Goal: Obtain resource: Obtain resource

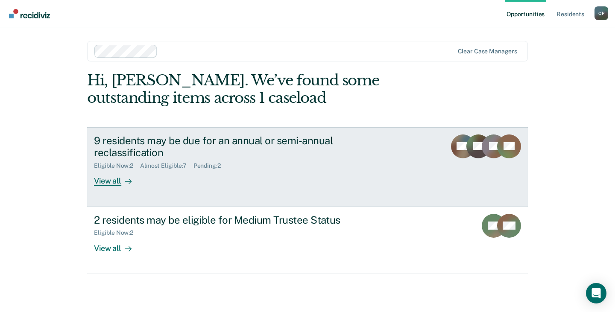
click at [113, 183] on div "View all" at bounding box center [118, 178] width 48 height 17
click at [116, 182] on div "View all" at bounding box center [118, 178] width 48 height 17
click at [112, 182] on div "View all" at bounding box center [118, 178] width 48 height 17
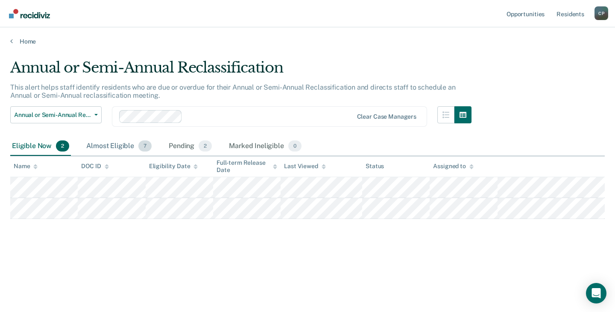
click at [115, 147] on div "Almost Eligible 7" at bounding box center [119, 146] width 69 height 19
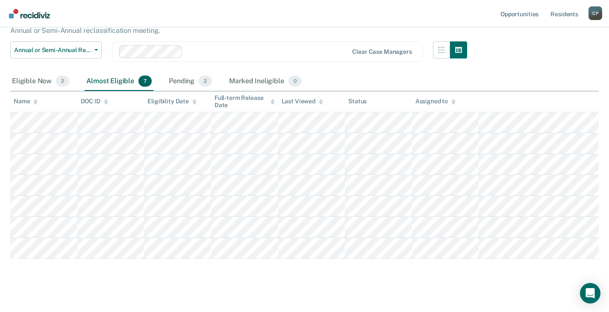
scroll to position [73, 0]
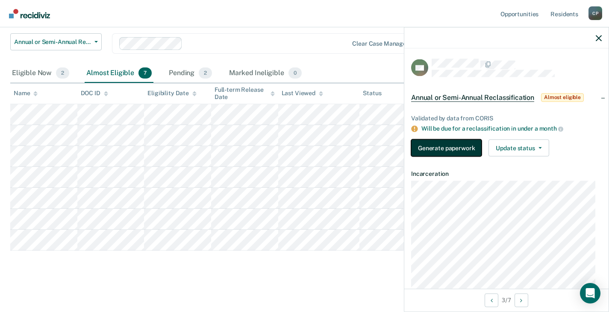
click at [432, 150] on button "Generate paperwork" at bounding box center [446, 147] width 70 height 17
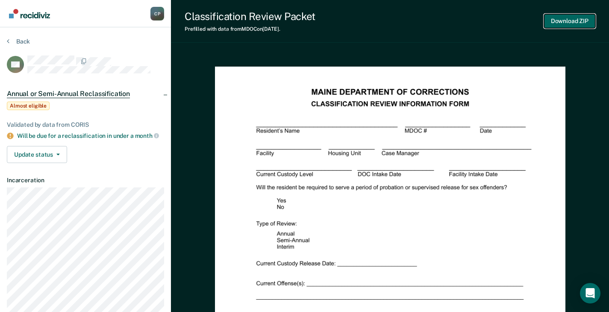
click at [568, 23] on button "Download ZIP" at bounding box center [569, 21] width 51 height 14
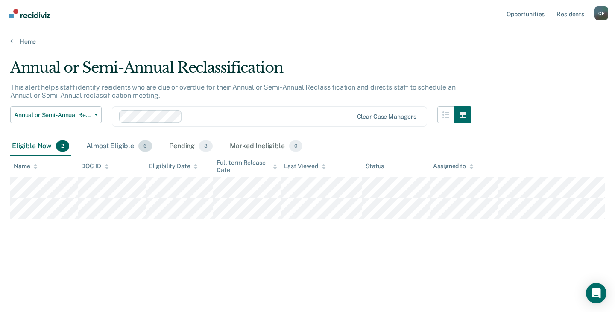
click at [119, 146] on div "Almost Eligible 6" at bounding box center [119, 146] width 69 height 19
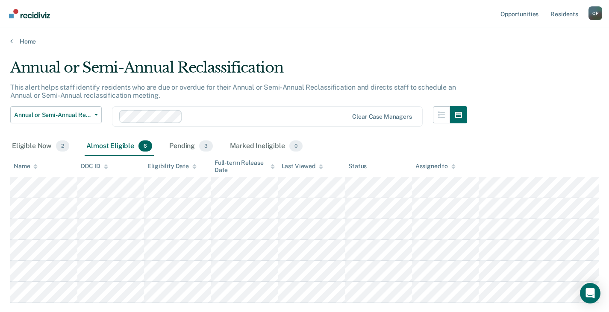
scroll to position [43, 0]
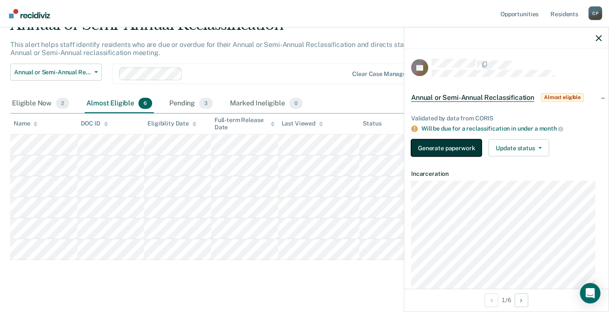
click at [443, 147] on button "Generate paperwork" at bounding box center [446, 147] width 70 height 17
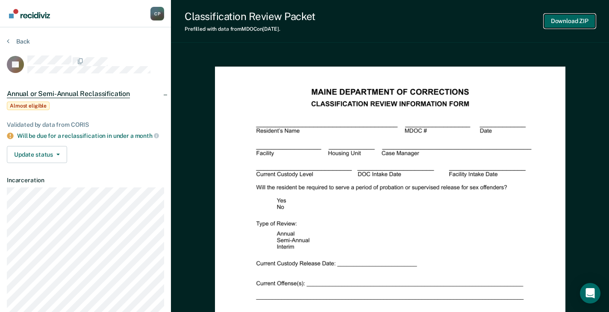
click at [576, 23] on button "Download ZIP" at bounding box center [569, 21] width 51 height 14
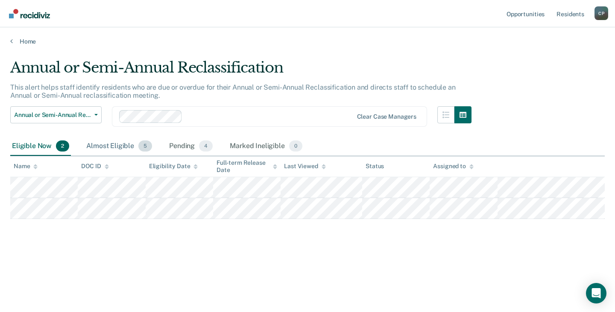
click at [119, 145] on div "Almost Eligible 5" at bounding box center [119, 146] width 69 height 19
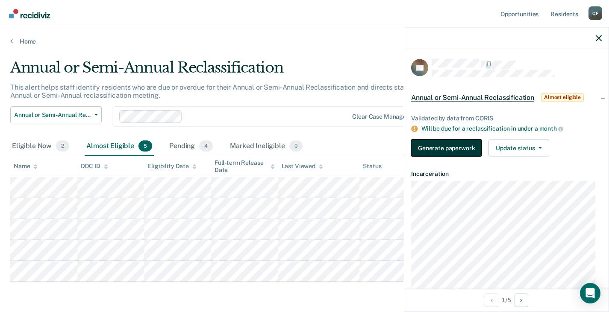
click at [439, 143] on button "Generate paperwork" at bounding box center [446, 147] width 70 height 17
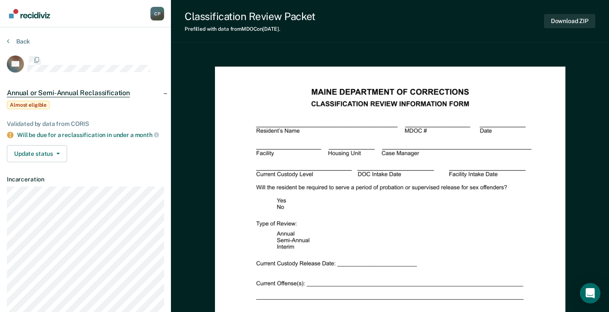
click at [566, 22] on button "Download ZIP" at bounding box center [569, 21] width 51 height 14
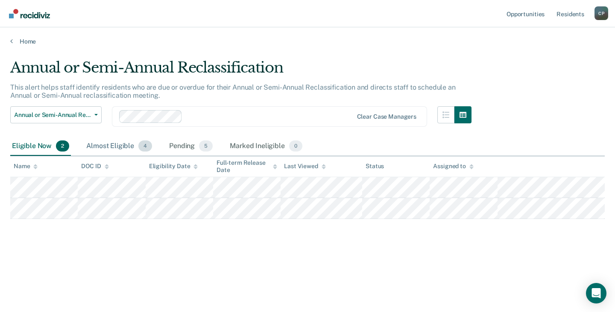
click at [122, 147] on div "Almost Eligible 4" at bounding box center [119, 146] width 69 height 19
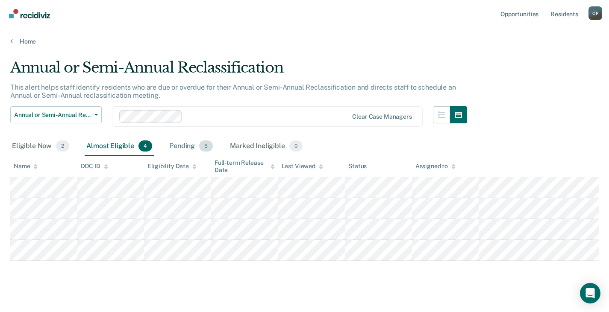
click at [181, 144] on div "Pending 5" at bounding box center [190, 146] width 47 height 19
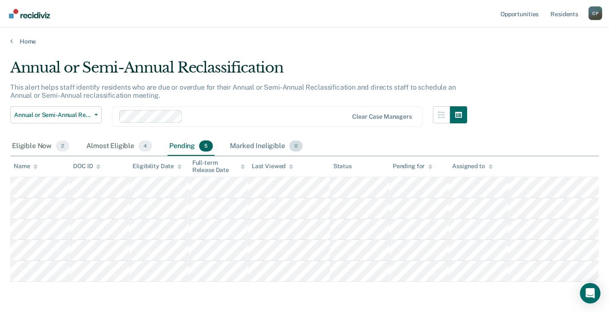
click at [260, 146] on div "Marked Ineligible 0" at bounding box center [266, 146] width 76 height 19
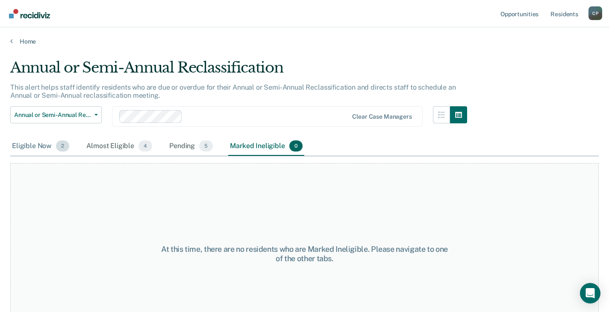
click at [34, 145] on div "Eligible Now 2" at bounding box center [40, 146] width 61 height 19
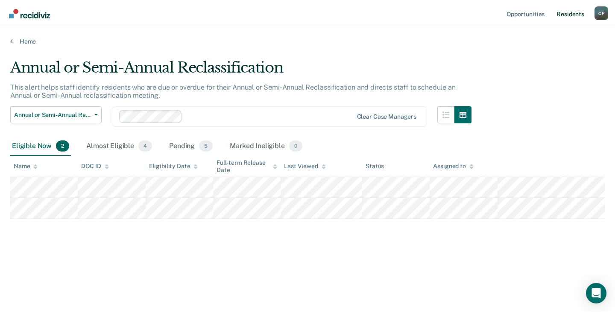
click at [576, 14] on link "Resident s" at bounding box center [570, 13] width 31 height 27
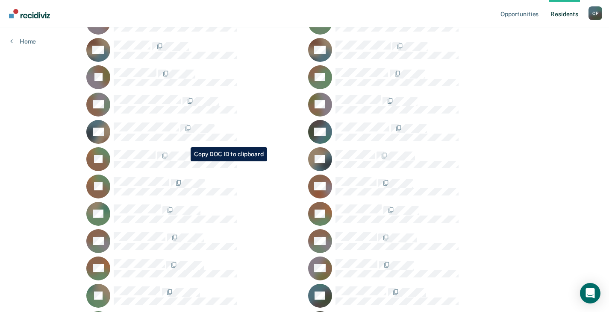
scroll to position [171, 0]
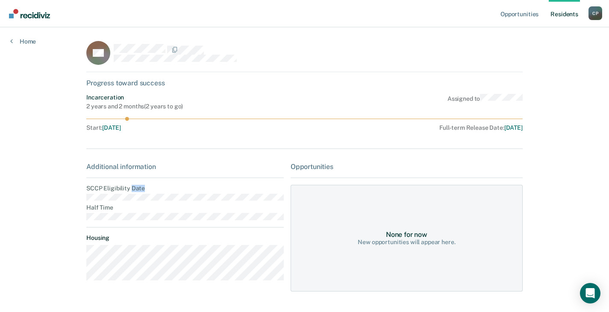
click at [135, 184] on div "Additional information SCCP Eligibility Date Half Time Housing" at bounding box center [184, 225] width 197 height 125
click at [597, 11] on div "C P" at bounding box center [595, 13] width 14 height 14
click at [564, 14] on link "Resident s" at bounding box center [564, 13] width 31 height 27
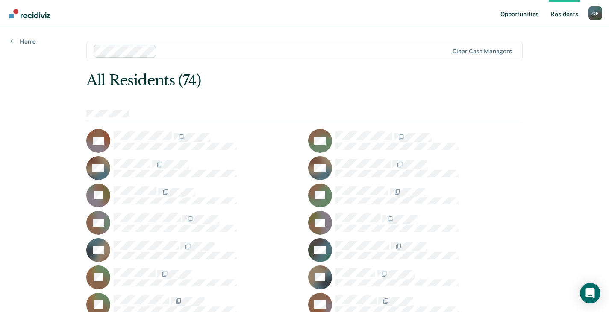
click at [528, 14] on link "Opportunities" at bounding box center [519, 13] width 41 height 27
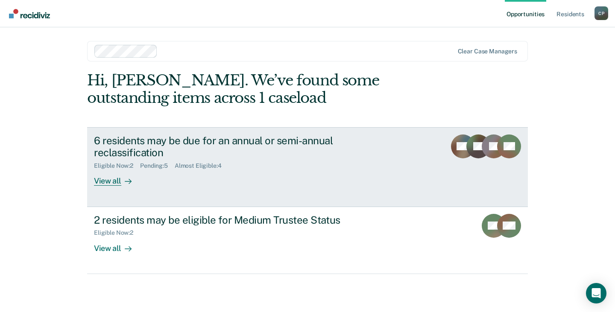
click at [100, 183] on div "View all" at bounding box center [118, 178] width 48 height 17
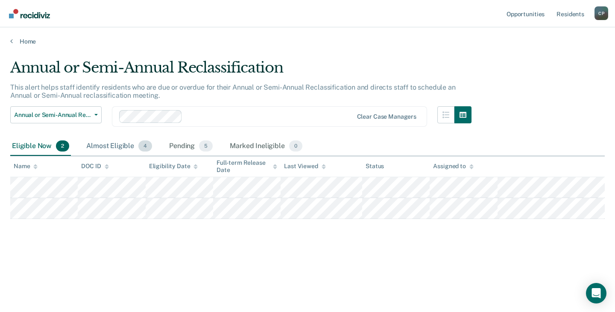
click at [112, 143] on div "Almost Eligible 4" at bounding box center [119, 146] width 69 height 19
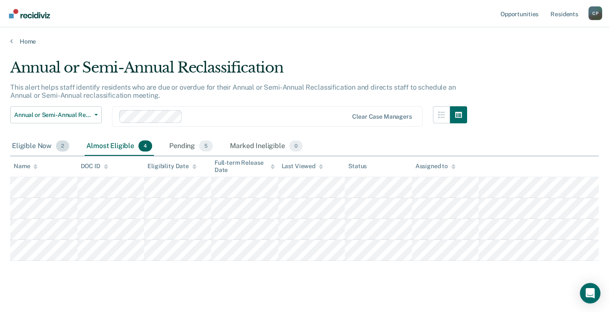
click at [39, 148] on div "Eligible Now 2" at bounding box center [40, 146] width 61 height 19
